Goal: Find specific page/section: Find specific page/section

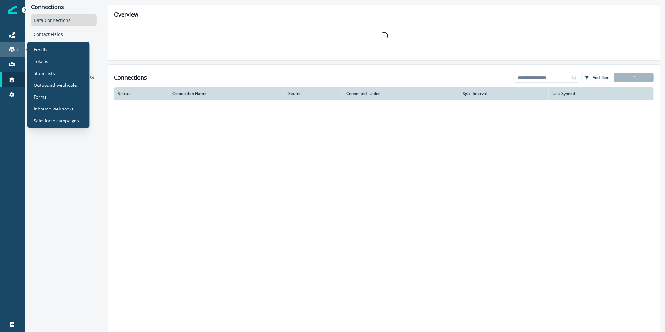
click at [18, 42] on link at bounding box center [12, 49] width 25 height 15
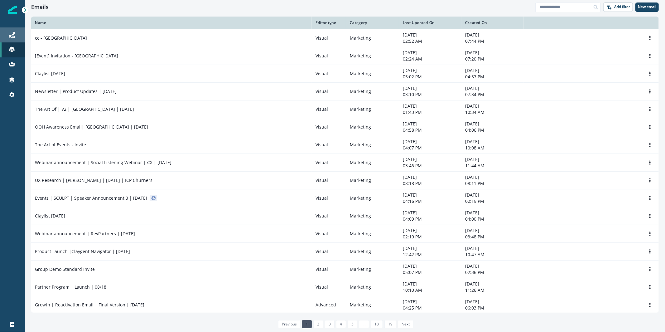
click at [5, 32] on div "Journeys" at bounding box center [12, 34] width 20 height 7
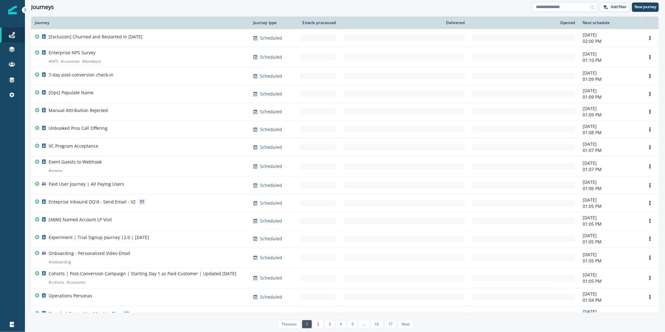
click at [550, 7] on input at bounding box center [564, 7] width 65 height 10
type input "********"
